Goal: Task Accomplishment & Management: Manage account settings

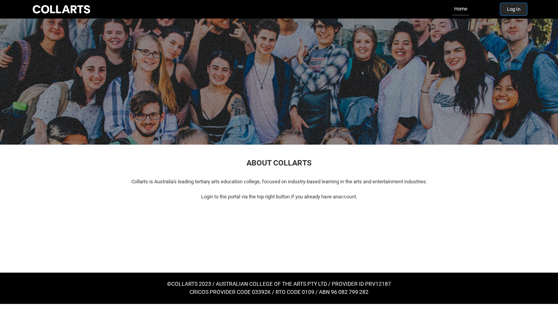
click at [375, 11] on button "Log In" at bounding box center [513, 9] width 27 height 12
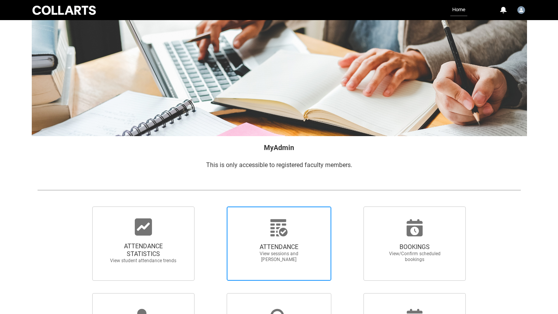
click at [278, 241] on span "ATTENDANCE View sessions and [PERSON_NAME]" at bounding box center [279, 253] width 74 height 32
click at [213, 207] on input "ATTENDANCE View sessions and [PERSON_NAME]" at bounding box center [213, 206] width 0 height 0
radio input "true"
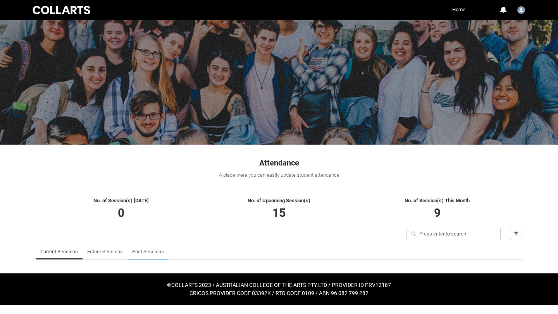
click at [140, 257] on link "Past Sessions" at bounding box center [148, 251] width 32 height 15
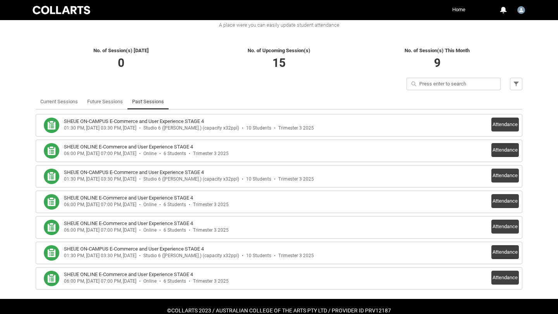
scroll to position [151, 0]
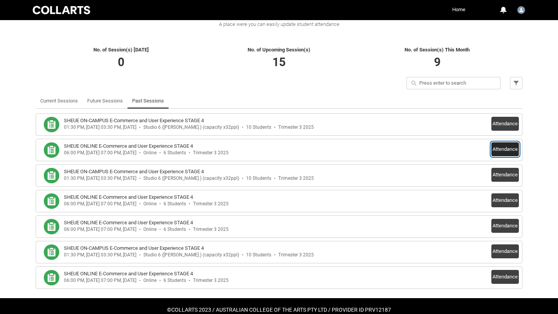
click at [499, 150] on button "Attendance" at bounding box center [504, 150] width 27 height 14
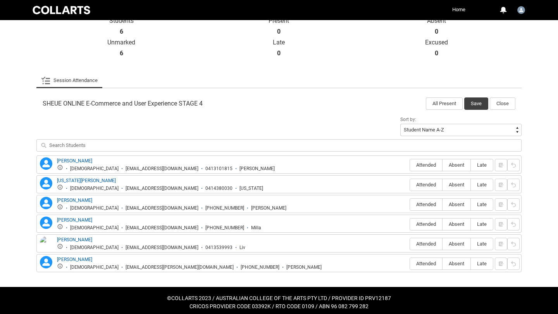
scroll to position [185, 0]
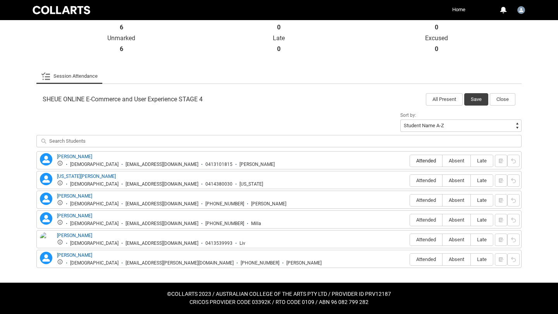
click at [430, 163] on span "Attended" at bounding box center [426, 161] width 32 height 6
click at [410, 161] on input "Attended" at bounding box center [409, 161] width 0 height 0
type lightning-radio-group "Attended"
radio input "true"
click at [425, 202] on span "Attended" at bounding box center [426, 201] width 32 height 6
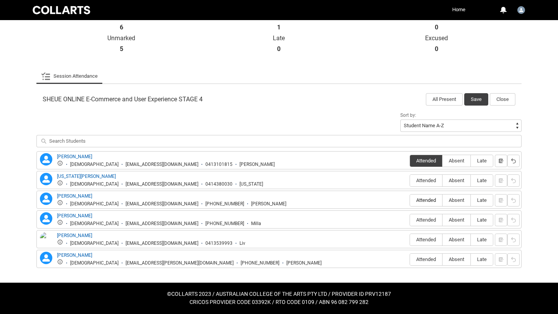
click at [410, 201] on input "Attended" at bounding box center [409, 200] width 0 height 0
type lightning-radio-group "Attended"
radio input "true"
click at [454, 201] on span "Absent" at bounding box center [456, 201] width 28 height 6
click at [442, 201] on input "Absent" at bounding box center [442, 200] width 0 height 0
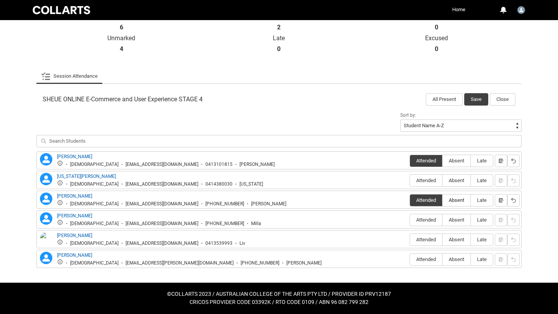
type lightning-radio-group "Absent"
radio input "true"
click at [420, 222] on span "Attended" at bounding box center [426, 220] width 32 height 6
click at [410, 220] on input "Attended" at bounding box center [409, 220] width 0 height 0
type lightning-radio-group "Attended"
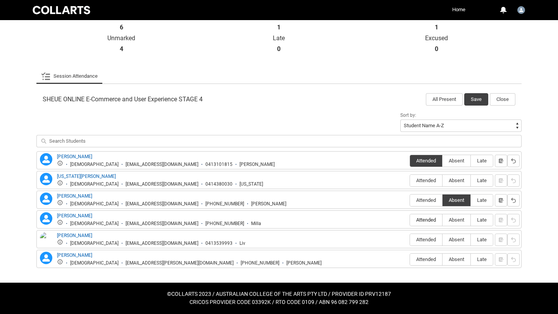
radio input "true"
click at [452, 184] on span "Absent" at bounding box center [456, 181] width 28 height 6
click at [442, 181] on input "Absent" at bounding box center [442, 180] width 0 height 0
type lightning-radio-group "Absent"
radio input "true"
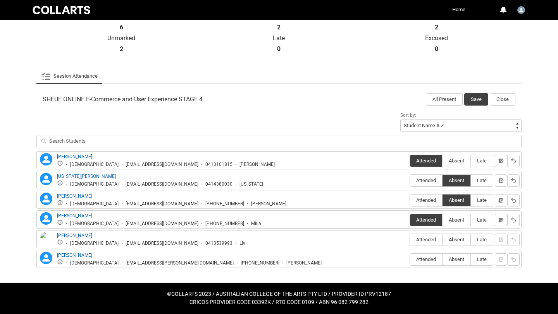
click at [450, 240] on span "Absent" at bounding box center [456, 240] width 28 height 6
click at [442, 240] on input "Absent" at bounding box center [442, 240] width 0 height 0
type lightning-radio-group "Absent"
radio input "true"
click at [450, 263] on span "Absent" at bounding box center [456, 260] width 28 height 6
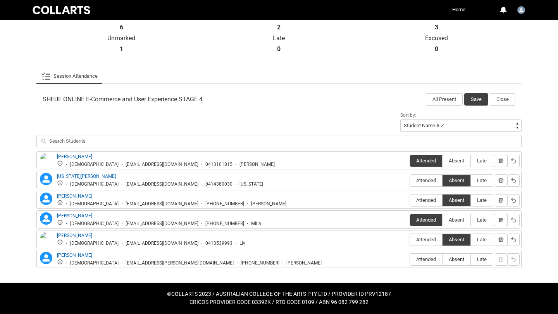
click at [442, 260] on input "Absent" at bounding box center [442, 259] width 0 height 0
type lightning-radio-group "Absent"
radio input "true"
click at [476, 99] on button "Save" at bounding box center [476, 99] width 24 height 12
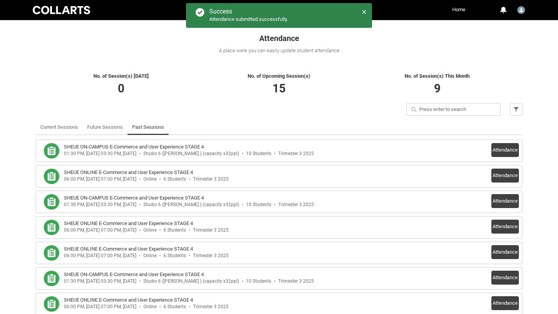
scroll to position [124, 0]
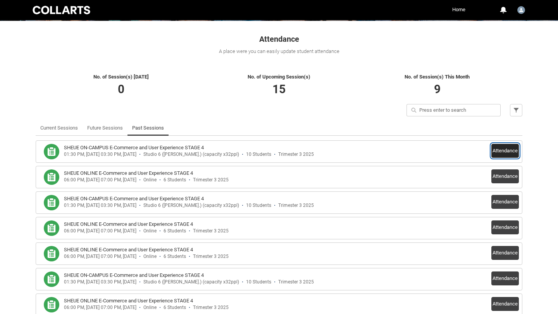
click at [504, 153] on button "Attendance" at bounding box center [504, 151] width 27 height 14
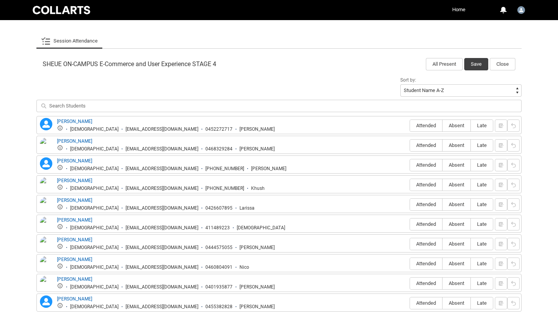
scroll to position [221, 0]
click at [427, 123] on span "Attended" at bounding box center [426, 125] width 32 height 6
click at [410, 125] on input "Attended" at bounding box center [409, 125] width 0 height 0
type lightning-radio-group "Attended"
radio input "true"
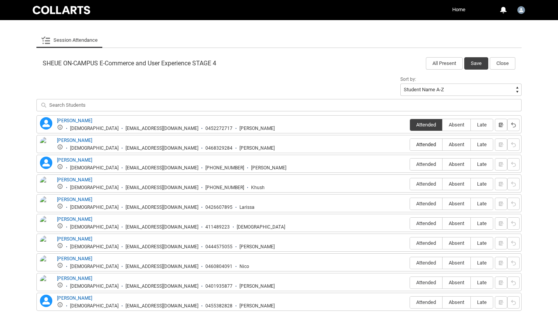
click at [423, 148] on label "Attended" at bounding box center [426, 145] width 32 height 12
click at [410, 145] on input "Attended" at bounding box center [409, 144] width 0 height 0
type lightning-radio-group "Attended"
radio input "true"
click at [419, 186] on span "Attended" at bounding box center [426, 184] width 32 height 6
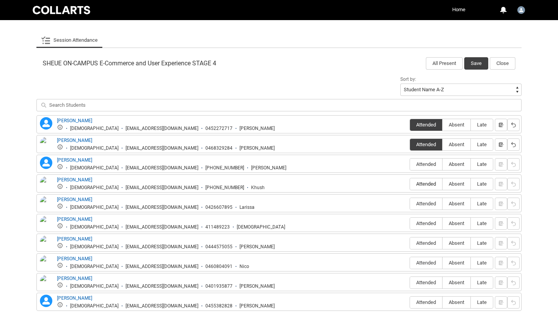
click at [410, 184] on input "Attended" at bounding box center [409, 184] width 0 height 0
type lightning-radio-group "Attended"
radio input "true"
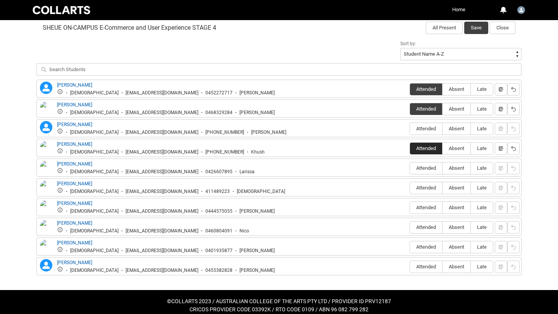
scroll to position [264, 0]
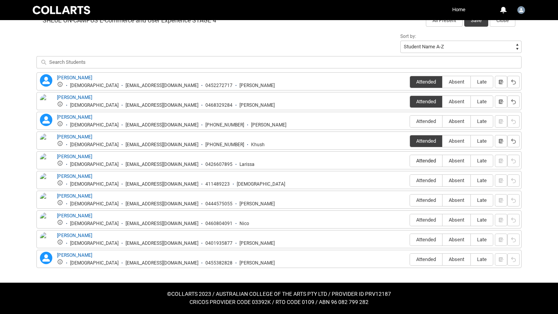
click at [420, 164] on span "Attended" at bounding box center [426, 161] width 32 height 6
click at [410, 161] on input "Attended" at bounding box center [409, 161] width 0 height 0
type lightning-radio-group "Attended"
radio input "true"
click at [432, 258] on span "Attended" at bounding box center [426, 260] width 32 height 6
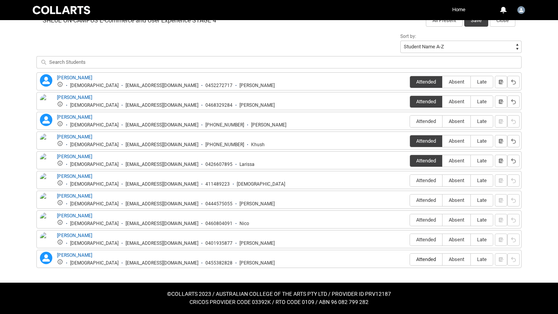
click at [410, 259] on input "Attended" at bounding box center [409, 259] width 0 height 0
type lightning-radio-group "Attended"
radio input "true"
click at [459, 242] on span "Absent" at bounding box center [456, 240] width 28 height 6
click at [442, 240] on input "Absent" at bounding box center [442, 240] width 0 height 0
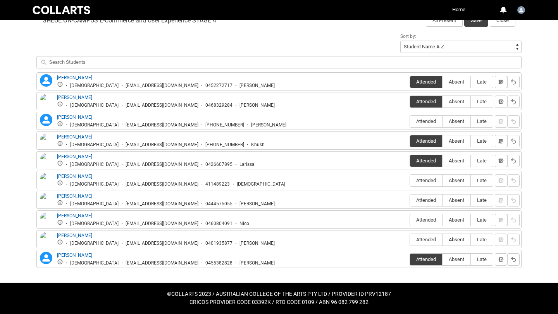
type lightning-radio-group "Absent"
radio input "true"
click at [458, 222] on span "Absent" at bounding box center [456, 220] width 28 height 6
click at [442, 220] on input "Absent" at bounding box center [442, 220] width 0 height 0
type lightning-radio-group "Absent"
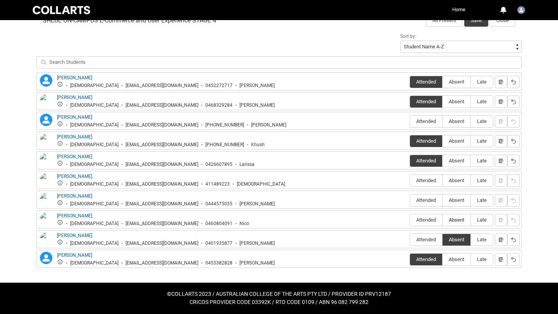
radio input "true"
click at [455, 199] on span "Absent" at bounding box center [456, 201] width 28 height 6
click at [442, 200] on input "Absent" at bounding box center [442, 200] width 0 height 0
type lightning-radio-group "Absent"
radio input "true"
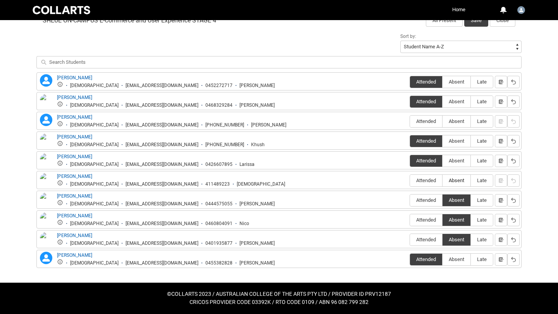
click at [455, 183] on span "Absent" at bounding box center [456, 181] width 28 height 6
click at [442, 181] on input "Absent" at bounding box center [442, 180] width 0 height 0
type lightning-radio-group "Absent"
radio input "true"
click at [455, 121] on span "Absent" at bounding box center [456, 122] width 28 height 6
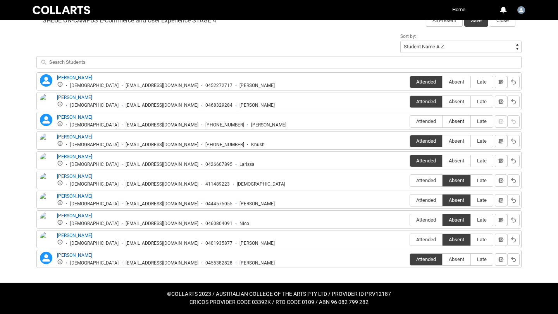
click at [442, 121] on input "Absent" at bounding box center [442, 121] width 0 height 0
type lightning-radio-group "Absent"
radio input "true"
click at [475, 22] on button "Save" at bounding box center [476, 20] width 24 height 12
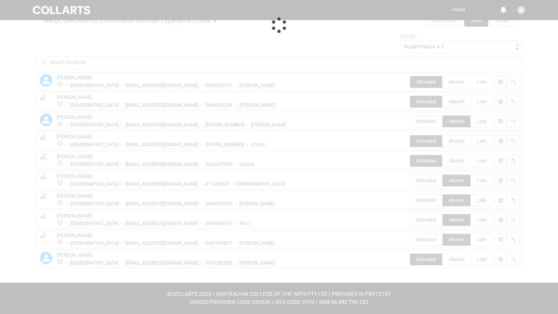
scroll to position [167, 0]
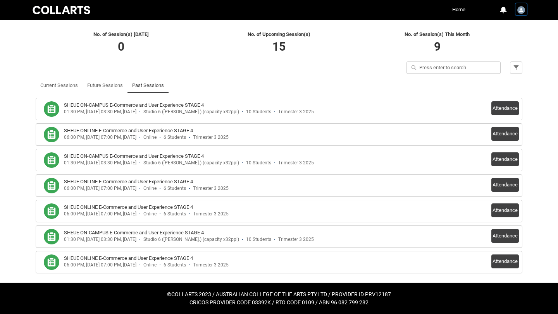
click at [522, 13] on img "User Profile Garrett.Skein" at bounding box center [521, 10] width 8 height 8
click at [375, 68] on div "Quick search Filter" at bounding box center [279, 70] width 496 height 16
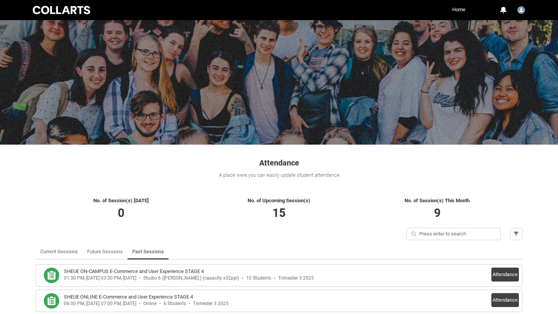
click at [87, 14] on div at bounding box center [61, 10] width 61 height 11
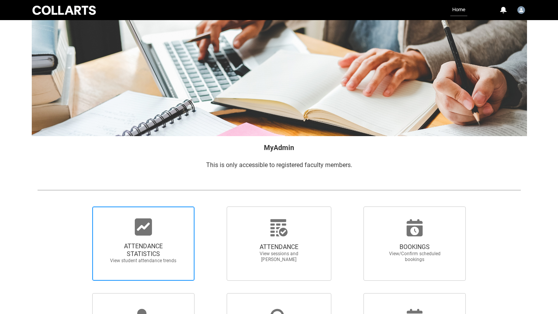
click at [140, 239] on span "ATTENDANCE STATISTICS View student attendance trends" at bounding box center [143, 254] width 74 height 34
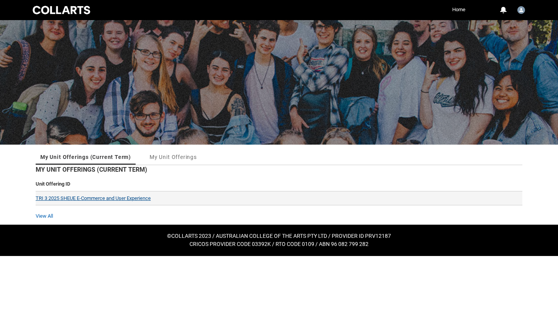
click at [81, 198] on link "TRI 3 2025 SHEUE E-Commerce and User Experience" at bounding box center [93, 199] width 115 height 6
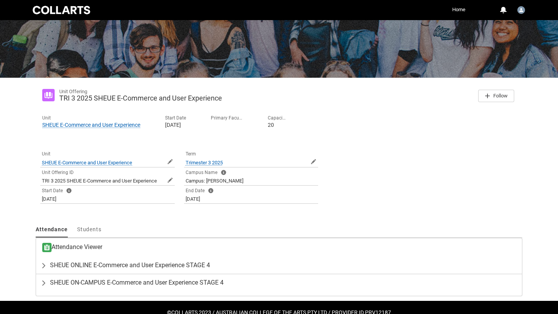
scroll to position [85, 0]
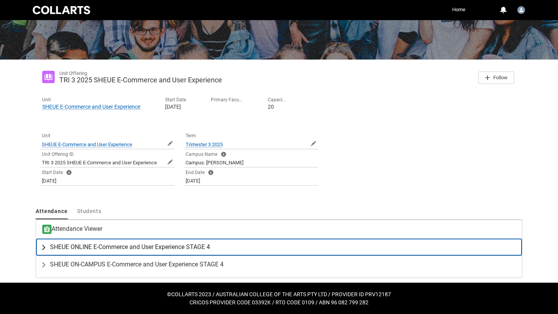
click at [45, 249] on lightning-primitive-icon "button" at bounding box center [45, 248] width 9 height 8
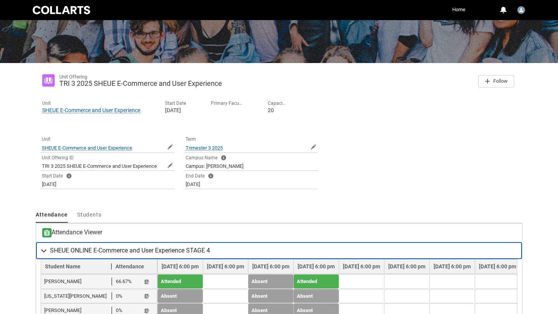
scroll to position [0, 0]
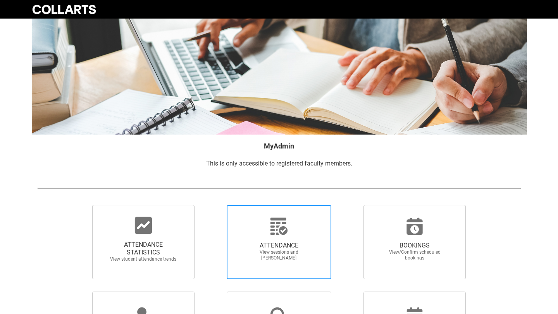
click at [260, 218] on div at bounding box center [279, 226] width 74 height 19
click at [213, 205] on input "ATTENDANCE View sessions and [PERSON_NAME]" at bounding box center [213, 205] width 0 height 0
radio input "true"
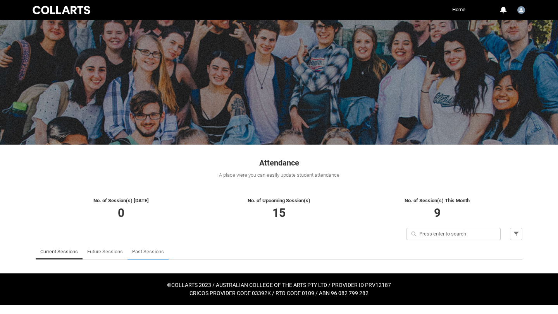
click at [138, 251] on link "Past Sessions" at bounding box center [148, 251] width 32 height 15
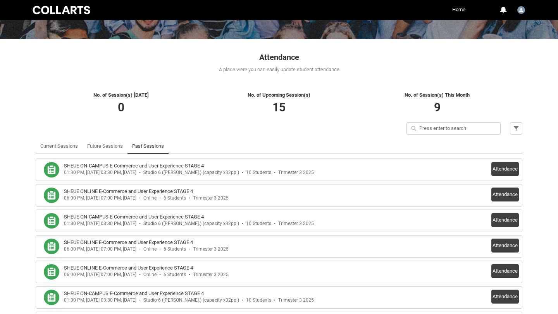
scroll to position [118, 0]
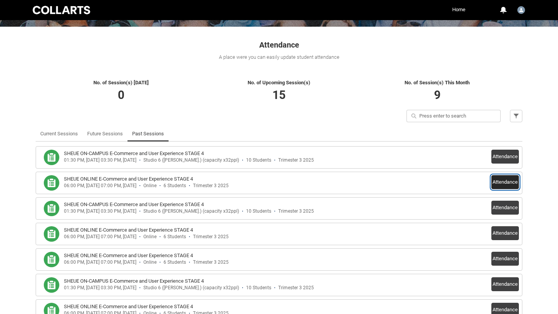
click at [497, 180] on button "Attendance" at bounding box center [504, 182] width 27 height 14
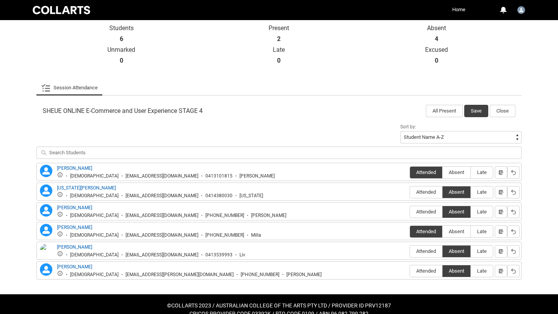
scroll to position [185, 0]
